Goal: Obtain resource: Download file/media

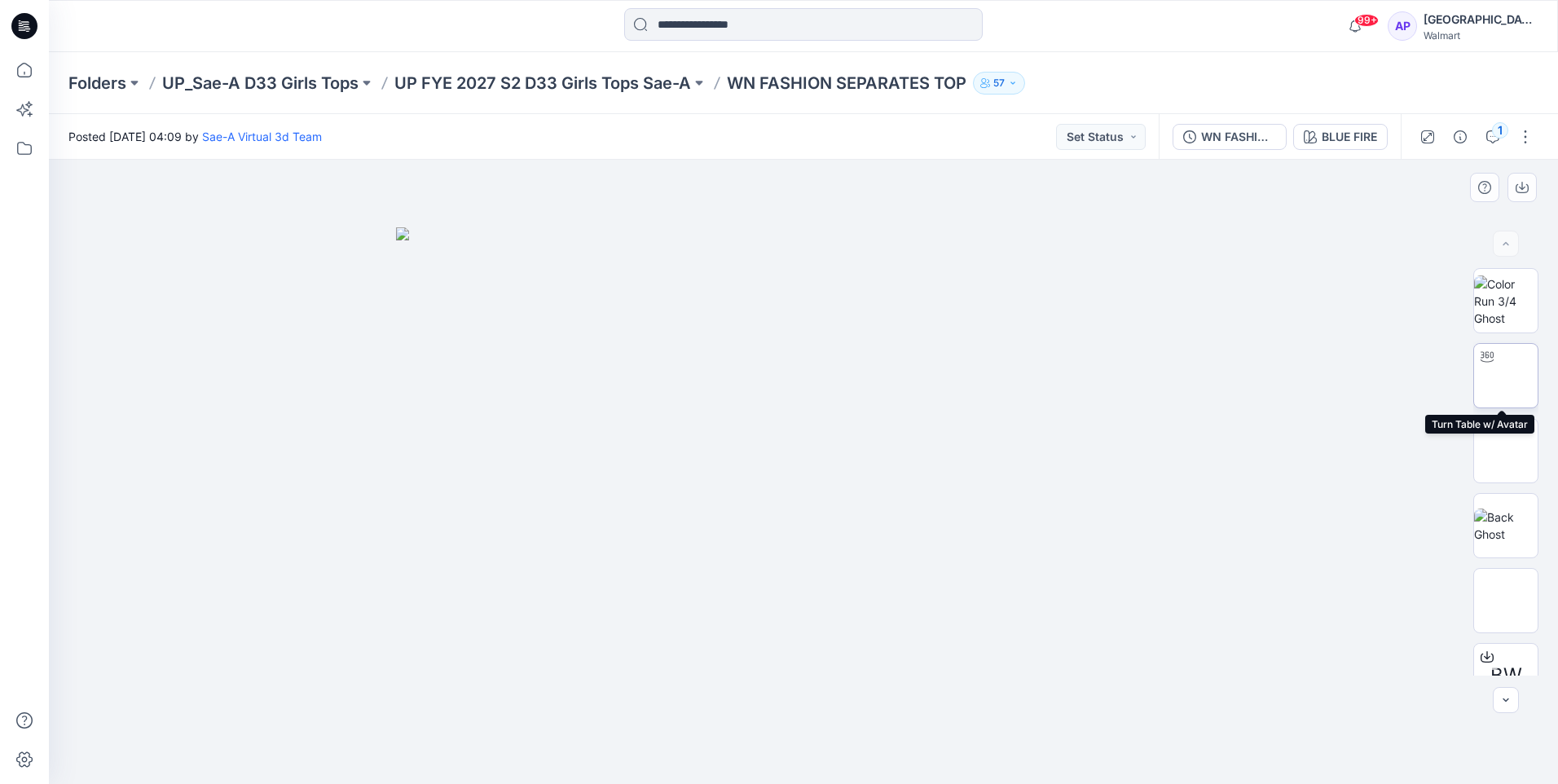
click at [1506, 375] on img at bounding box center [1506, 375] width 0 height 0
click at [1524, 136] on button "button" at bounding box center [1526, 137] width 26 height 26
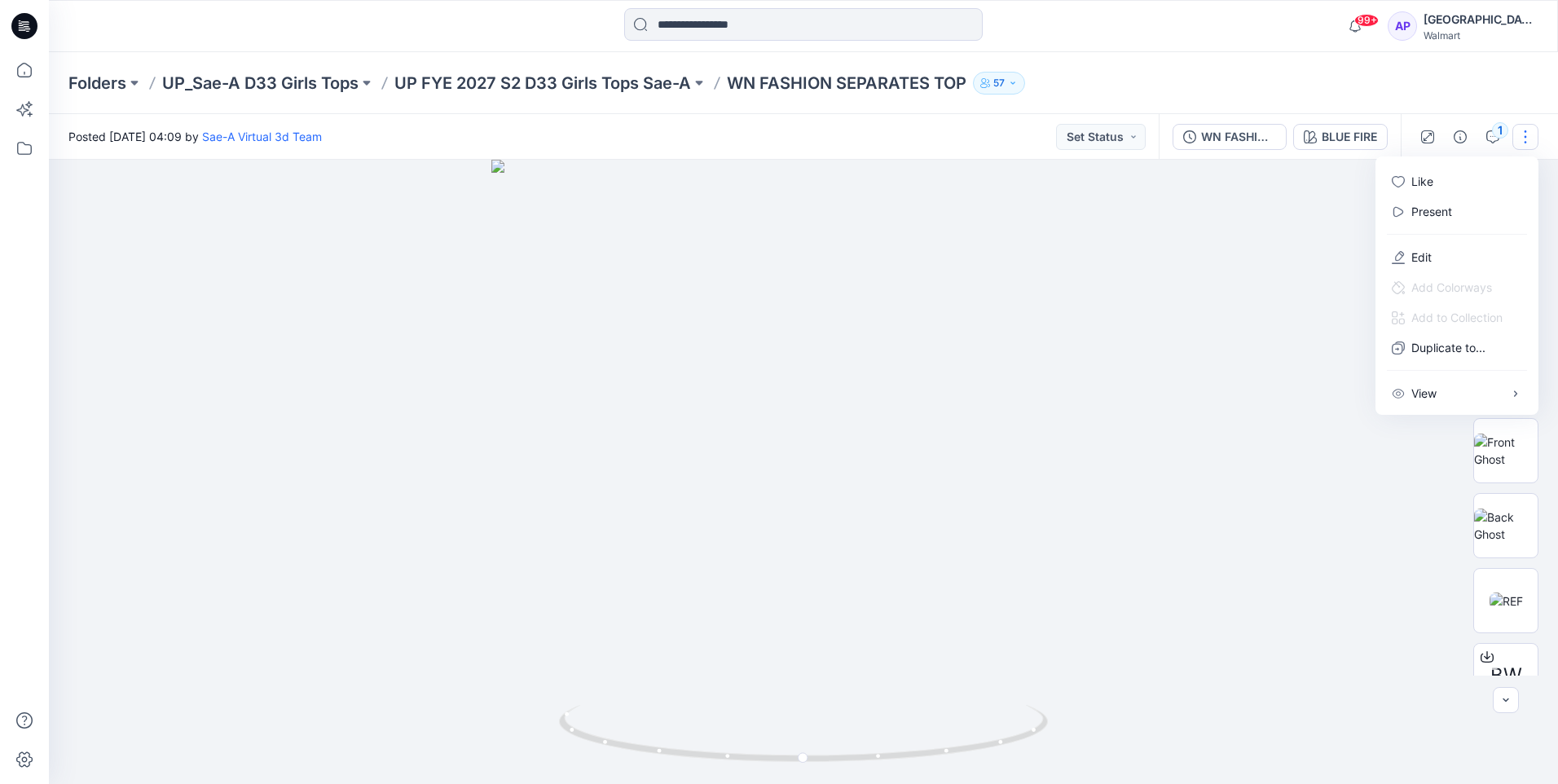
click at [1281, 221] on div at bounding box center [804, 472] width 1509 height 624
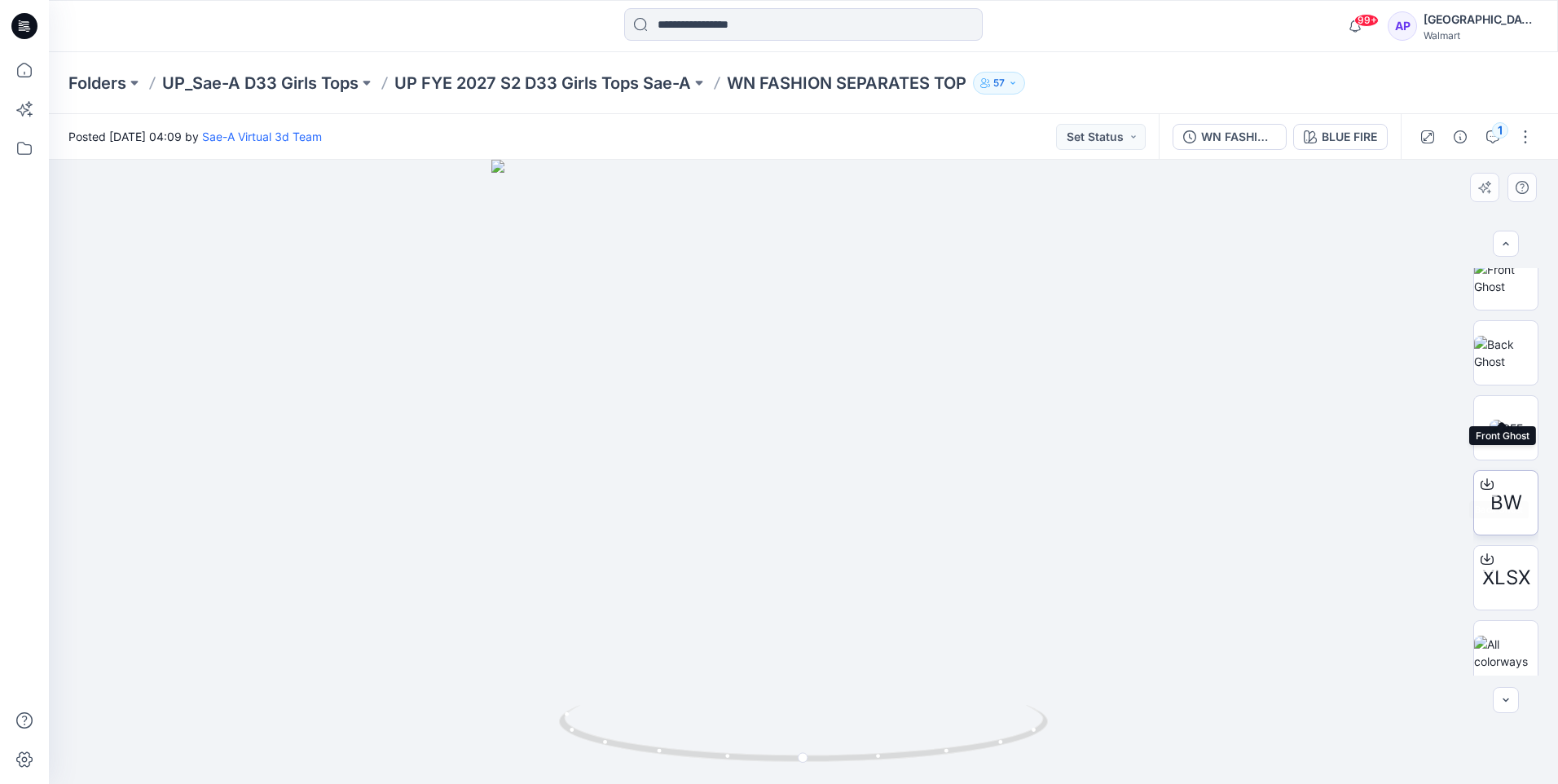
scroll to position [183, 0]
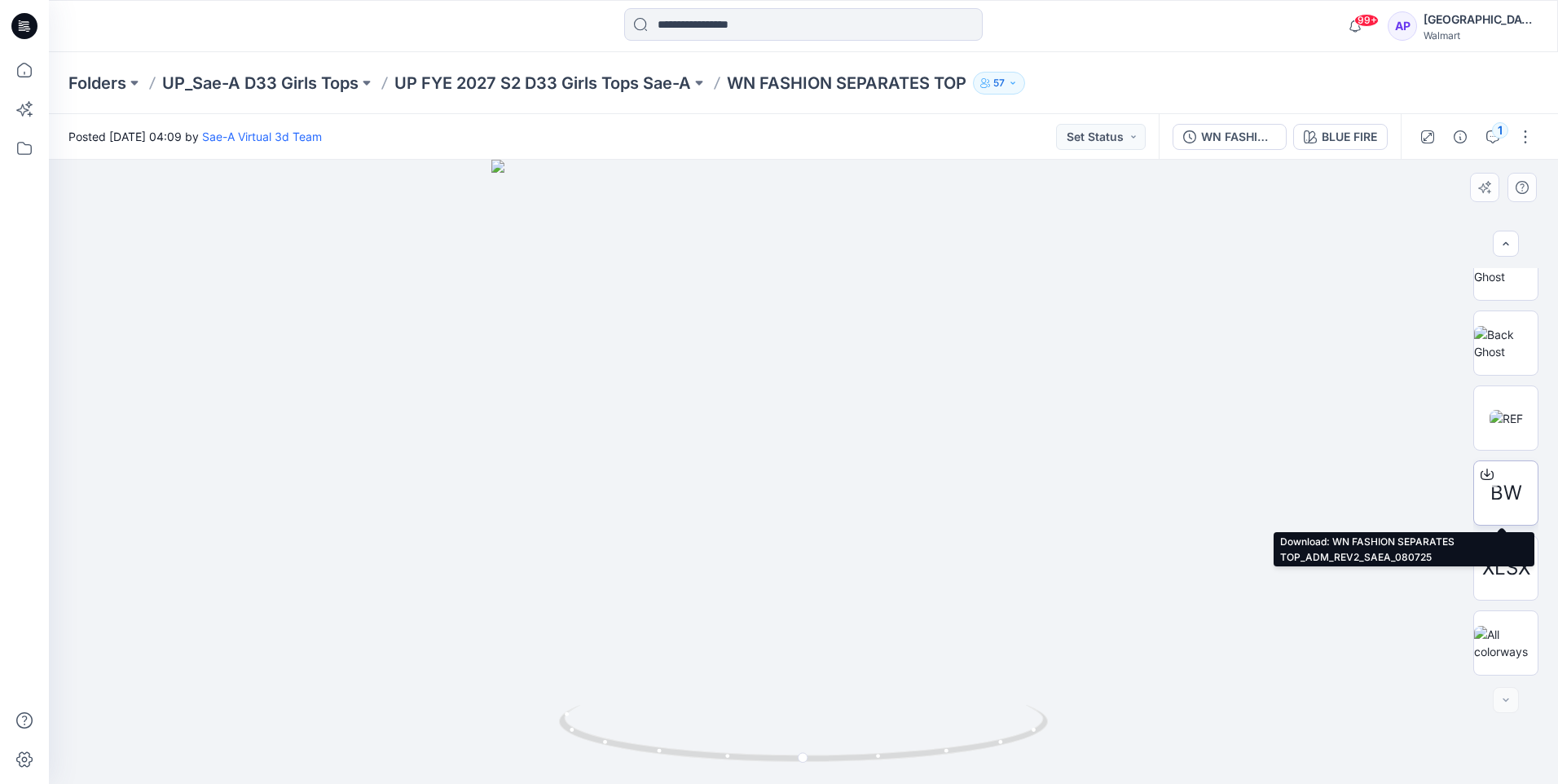
click at [1509, 492] on span "BW" at bounding box center [1506, 494] width 32 height 30
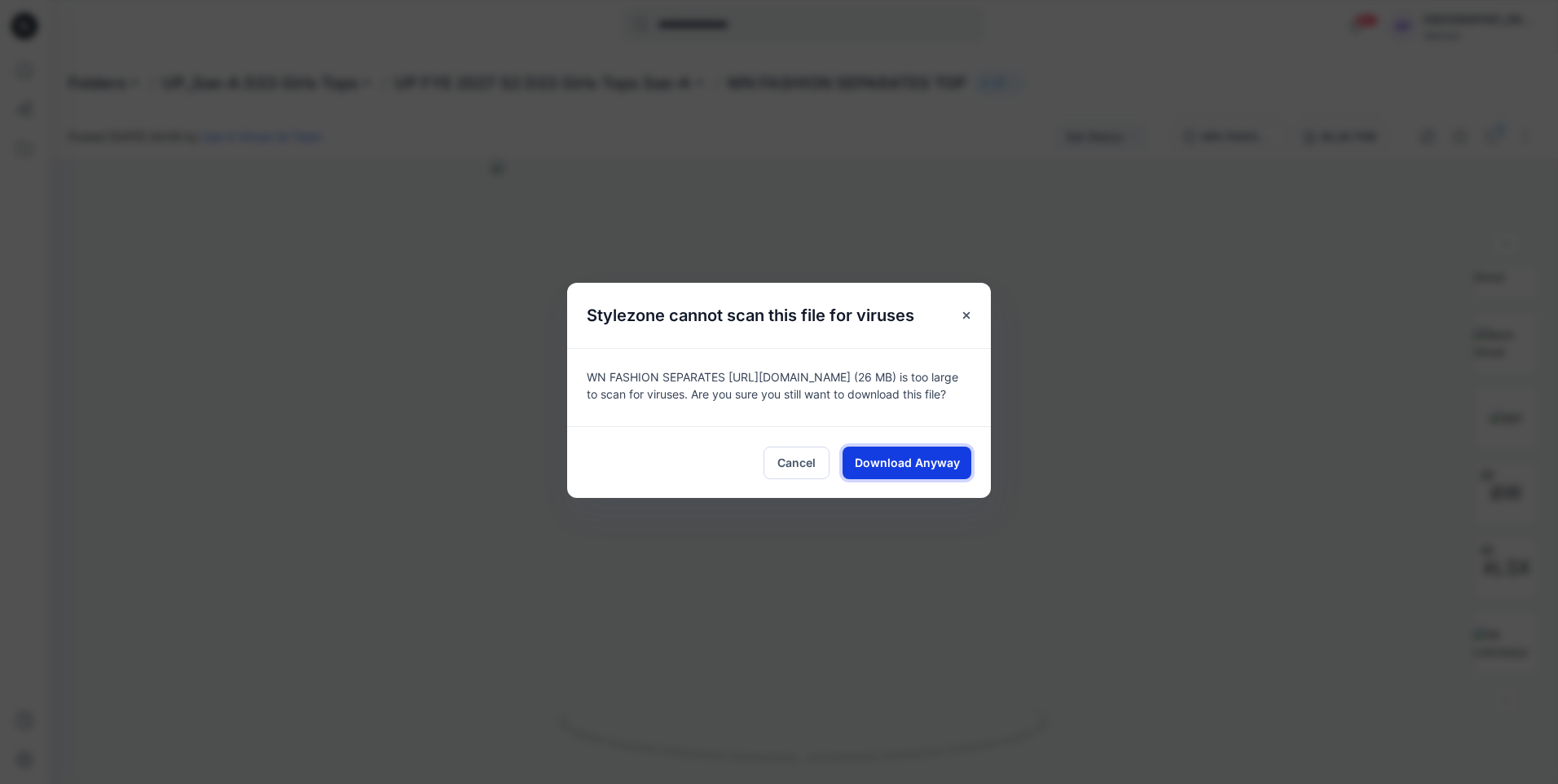
click at [944, 463] on span "Download Anyway" at bounding box center [908, 463] width 105 height 18
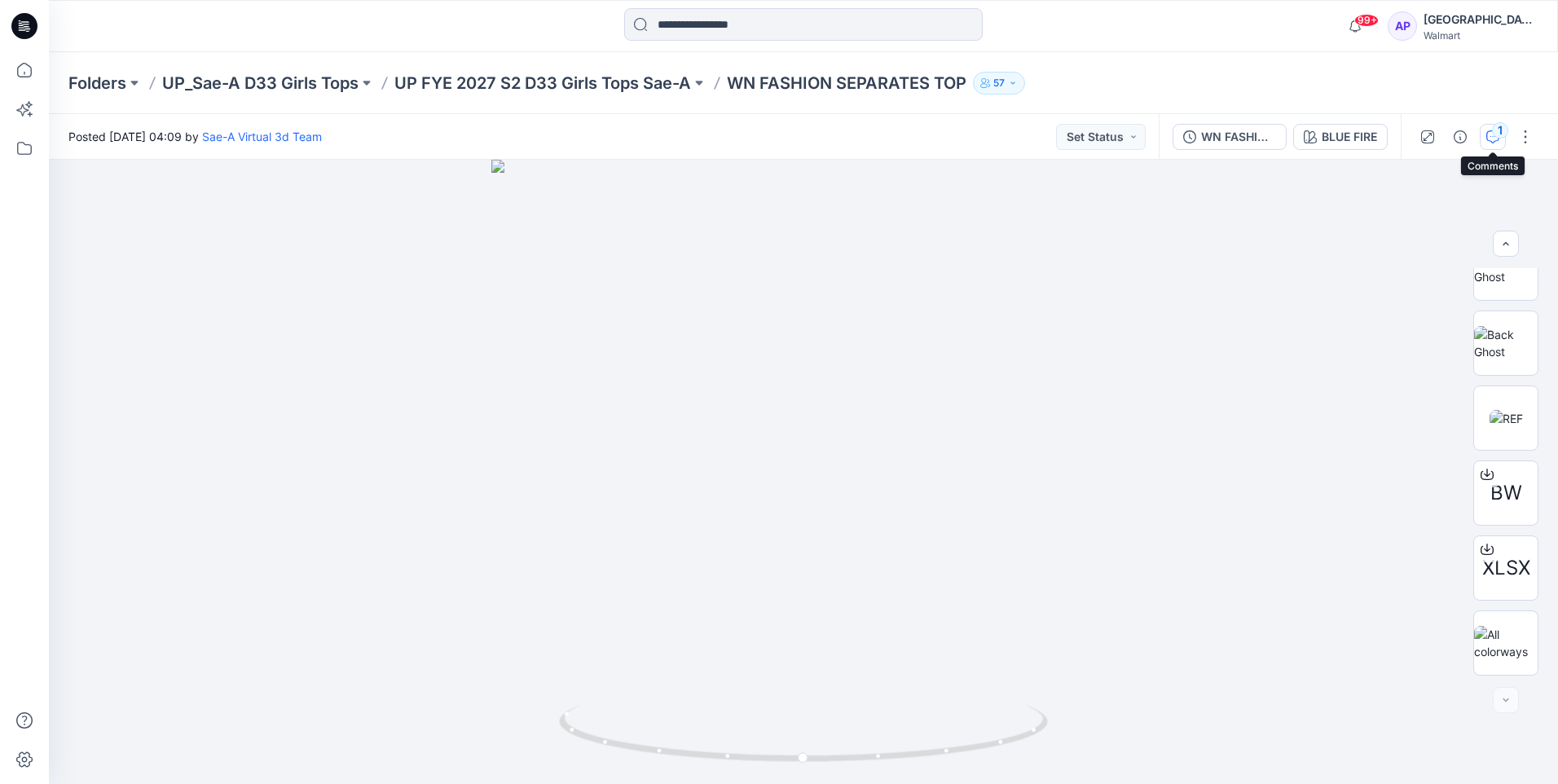
click at [1495, 128] on div "1" at bounding box center [1500, 130] width 17 height 17
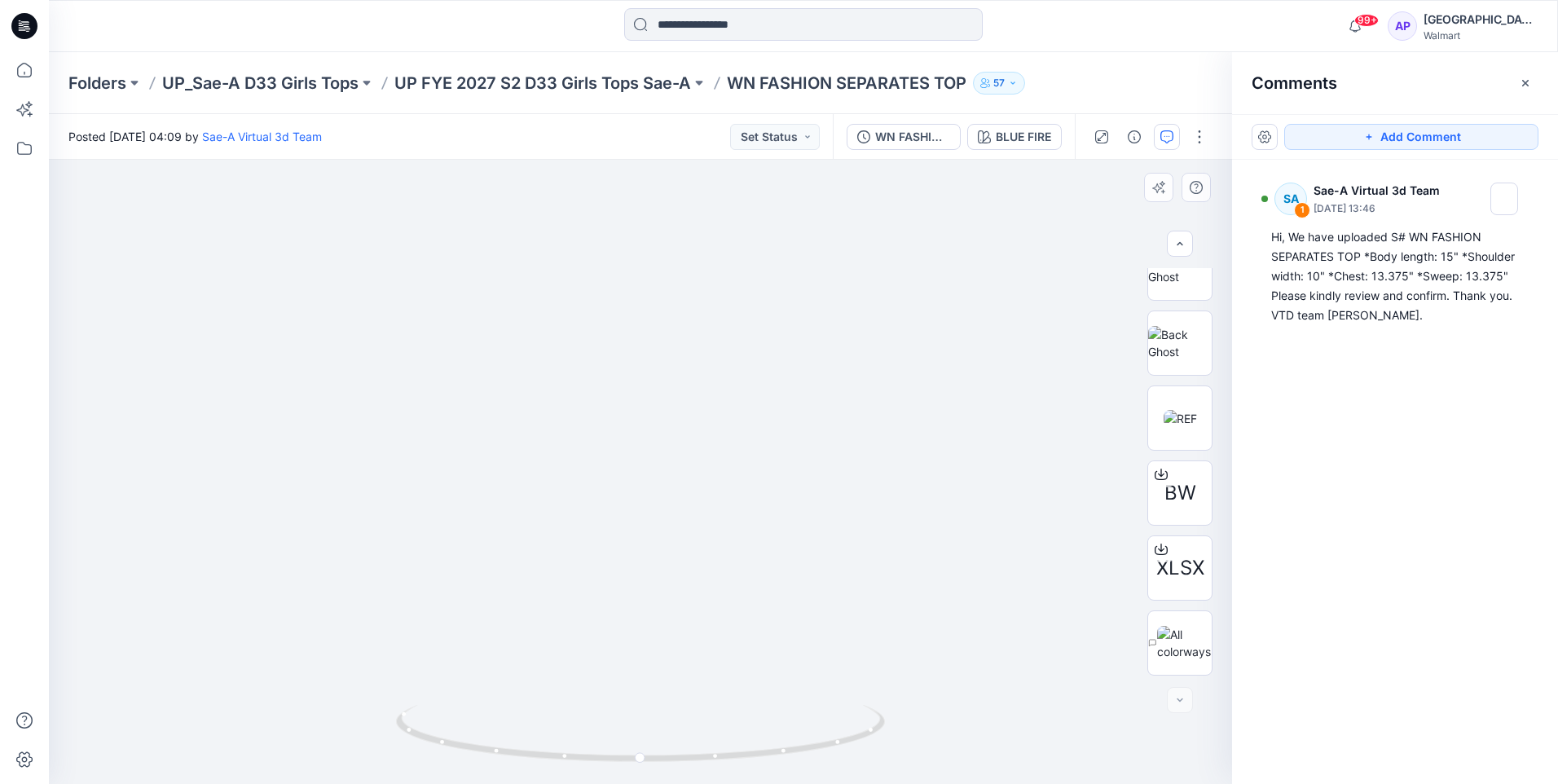
drag, startPoint x: 703, startPoint y: 430, endPoint x: 728, endPoint y: 508, distance: 81.9
click at [728, 508] on img at bounding box center [668, 127] width 2175 height 1313
click at [1190, 427] on img at bounding box center [1181, 418] width 33 height 18
click at [1166, 285] on img at bounding box center [1180, 268] width 64 height 34
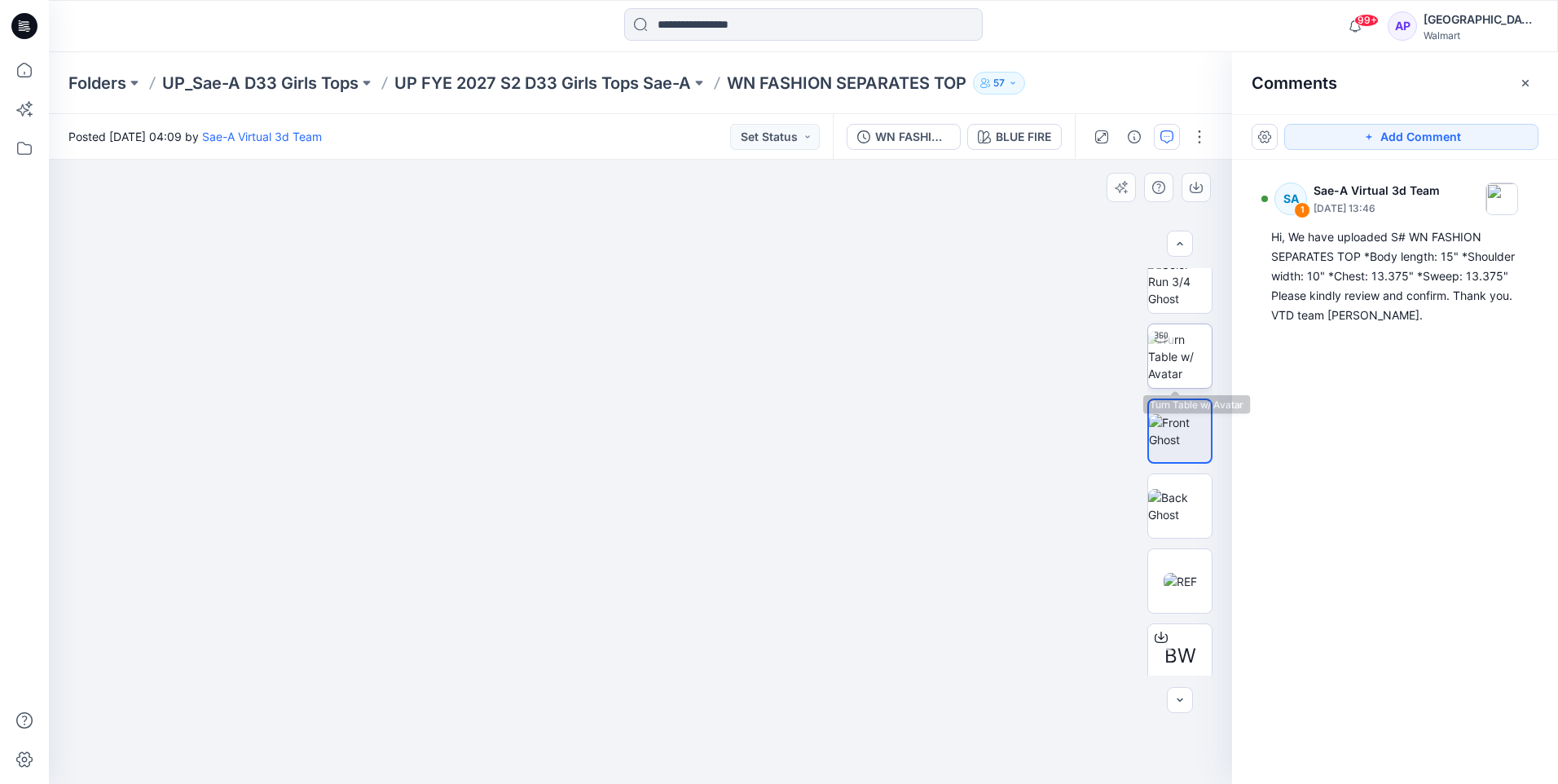
click at [1186, 373] on img at bounding box center [1180, 356] width 64 height 52
